Goal: Task Accomplishment & Management: Use online tool/utility

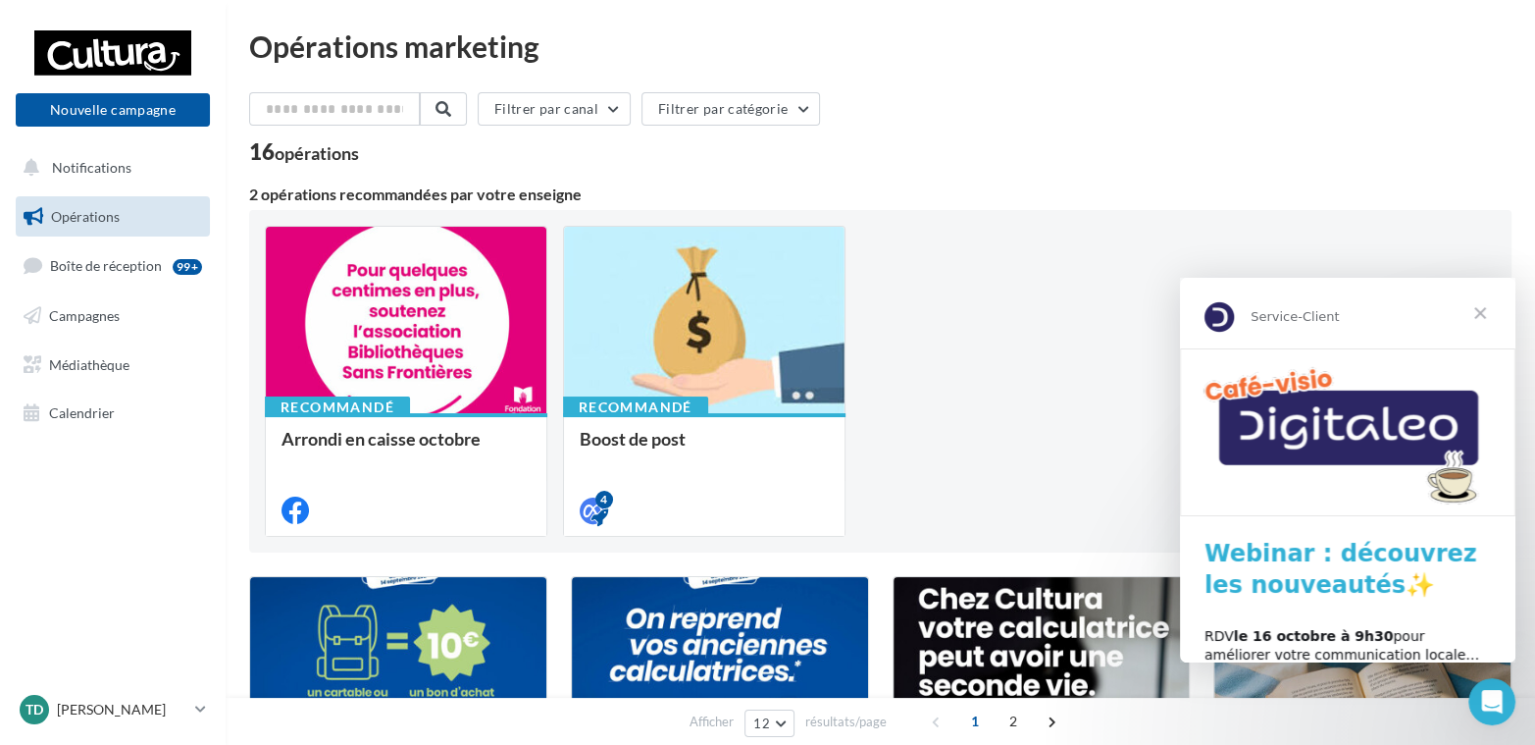
click at [1485, 311] on span "Fermer" at bounding box center [1480, 313] width 71 height 71
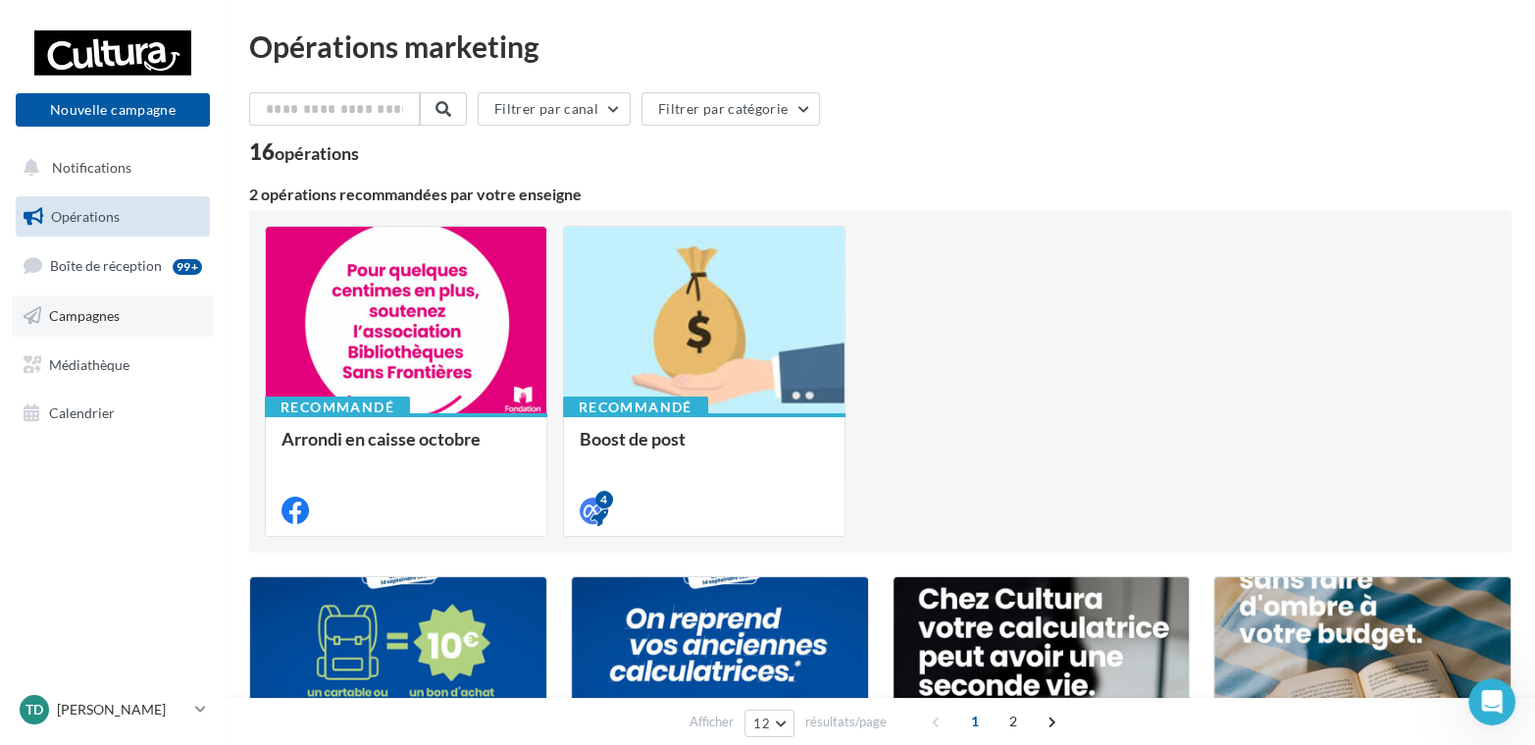
click at [102, 324] on span "Campagnes" at bounding box center [84, 315] width 71 height 17
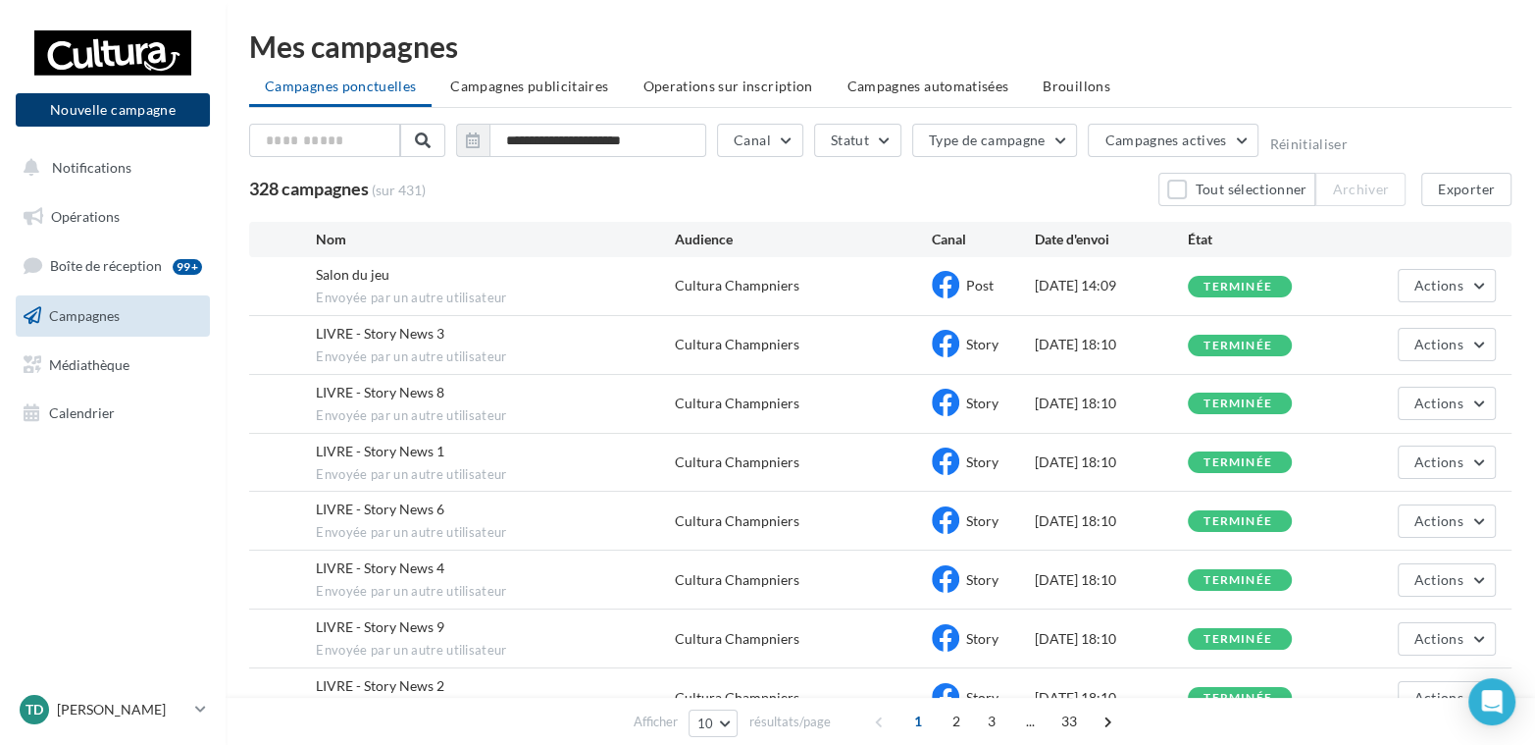
click at [92, 115] on button "Nouvelle campagne" at bounding box center [113, 109] width 194 height 33
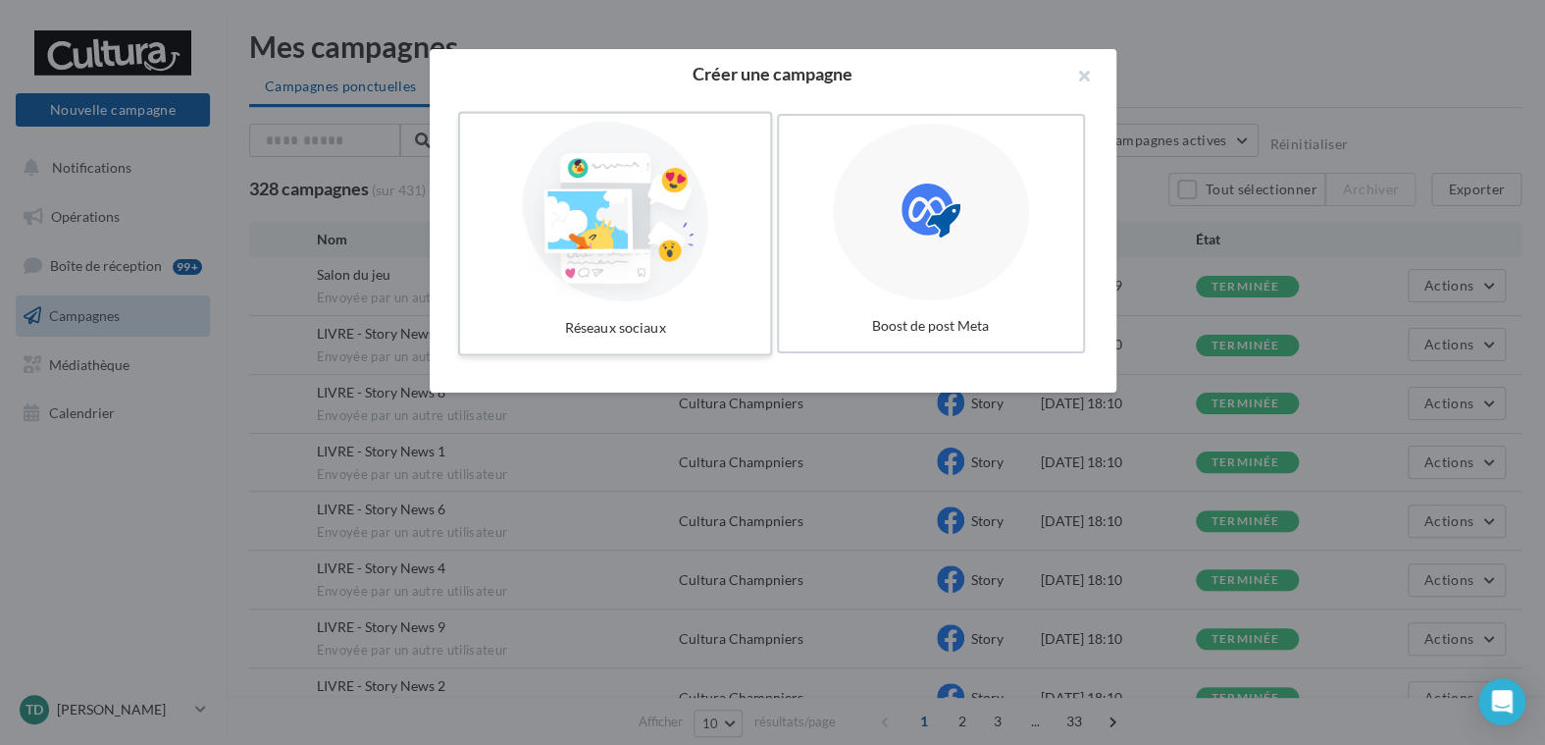
click at [648, 265] on div at bounding box center [615, 212] width 294 height 181
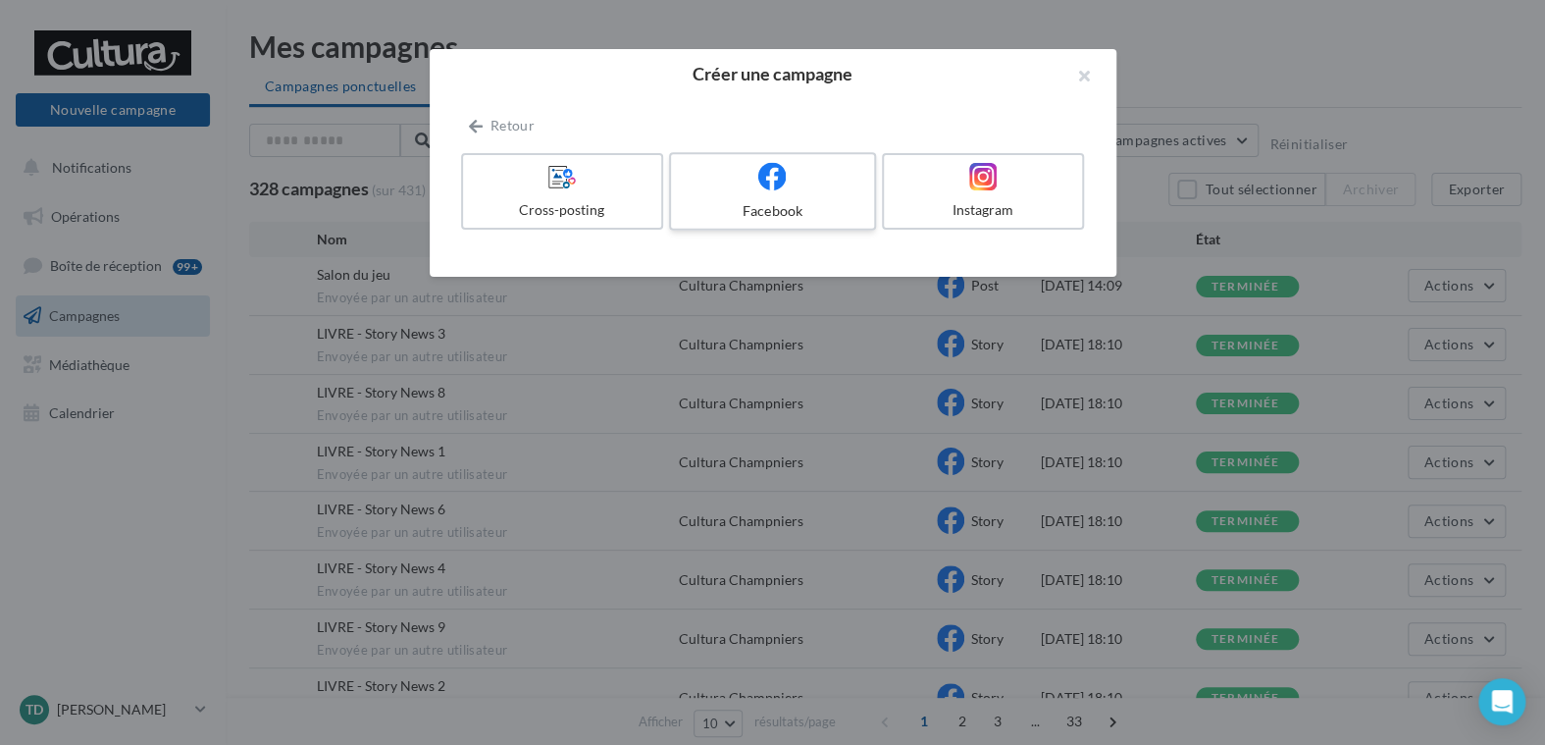
click at [766, 191] on label "Facebook" at bounding box center [772, 191] width 207 height 78
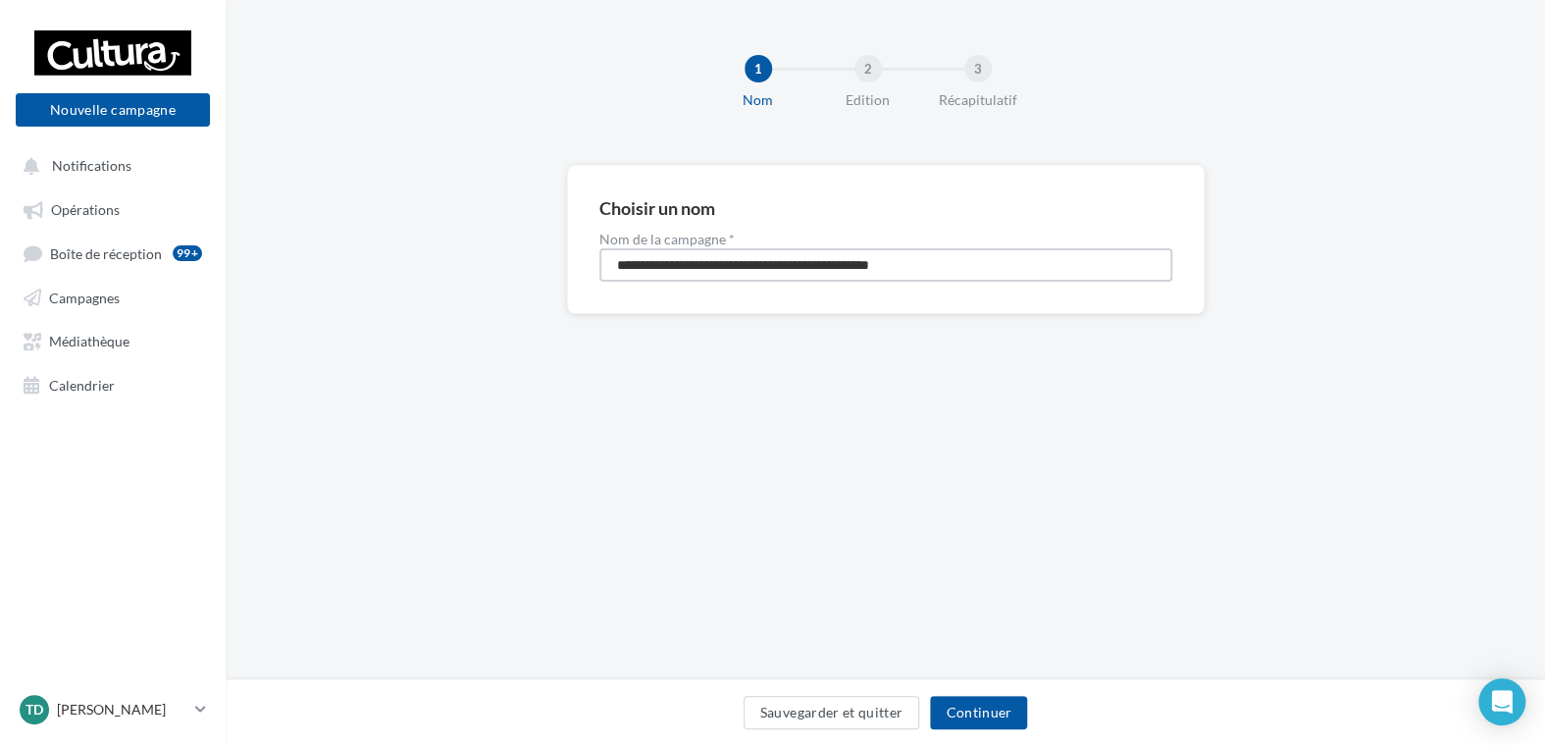
drag, startPoint x: 977, startPoint y: 264, endPoint x: 435, endPoint y: 263, distance: 542.5
click at [435, 263] on div "**********" at bounding box center [886, 271] width 1320 height 212
